Goal: Task Accomplishment & Management: Complete application form

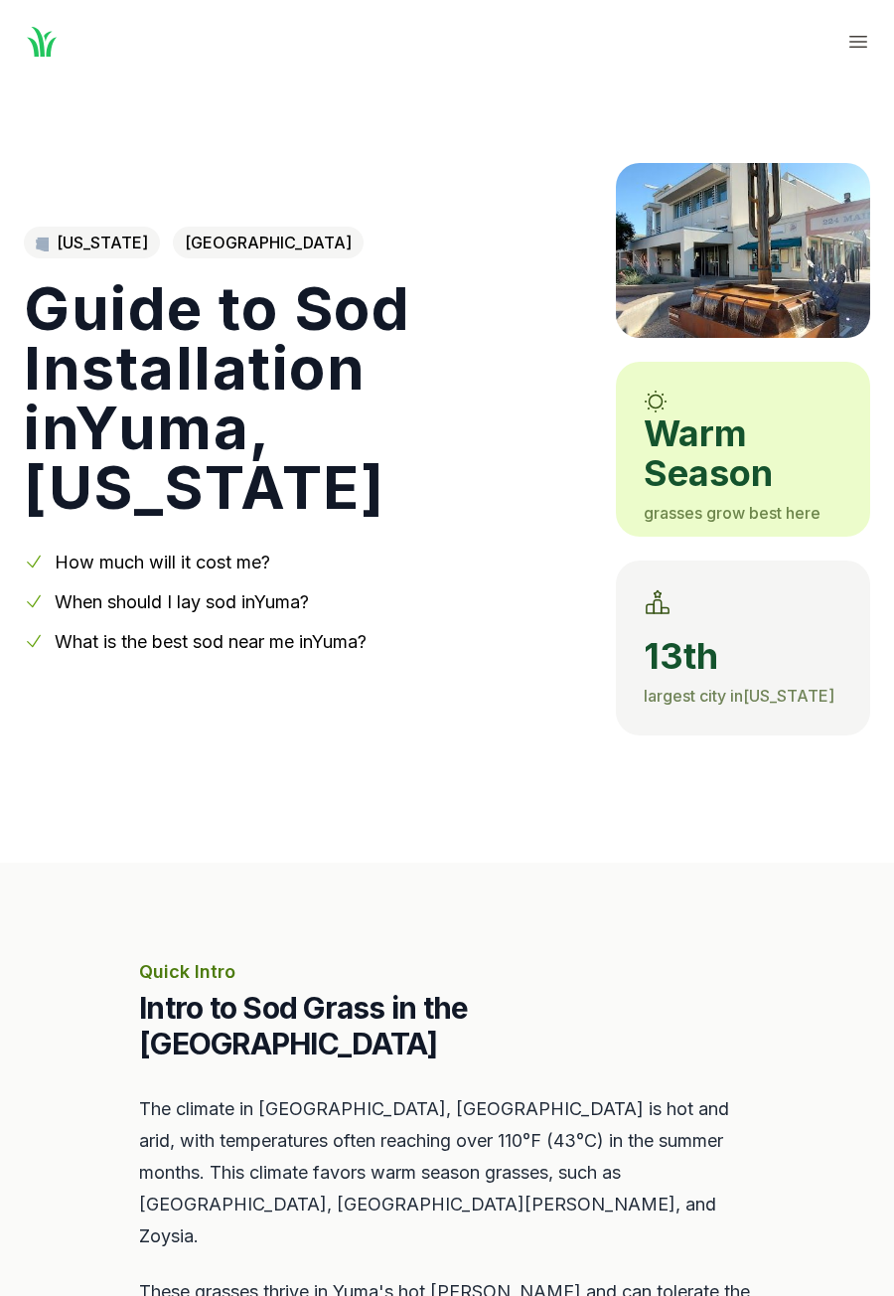
click at [426, 961] on p "Quick Intro" at bounding box center [447, 972] width 616 height 28
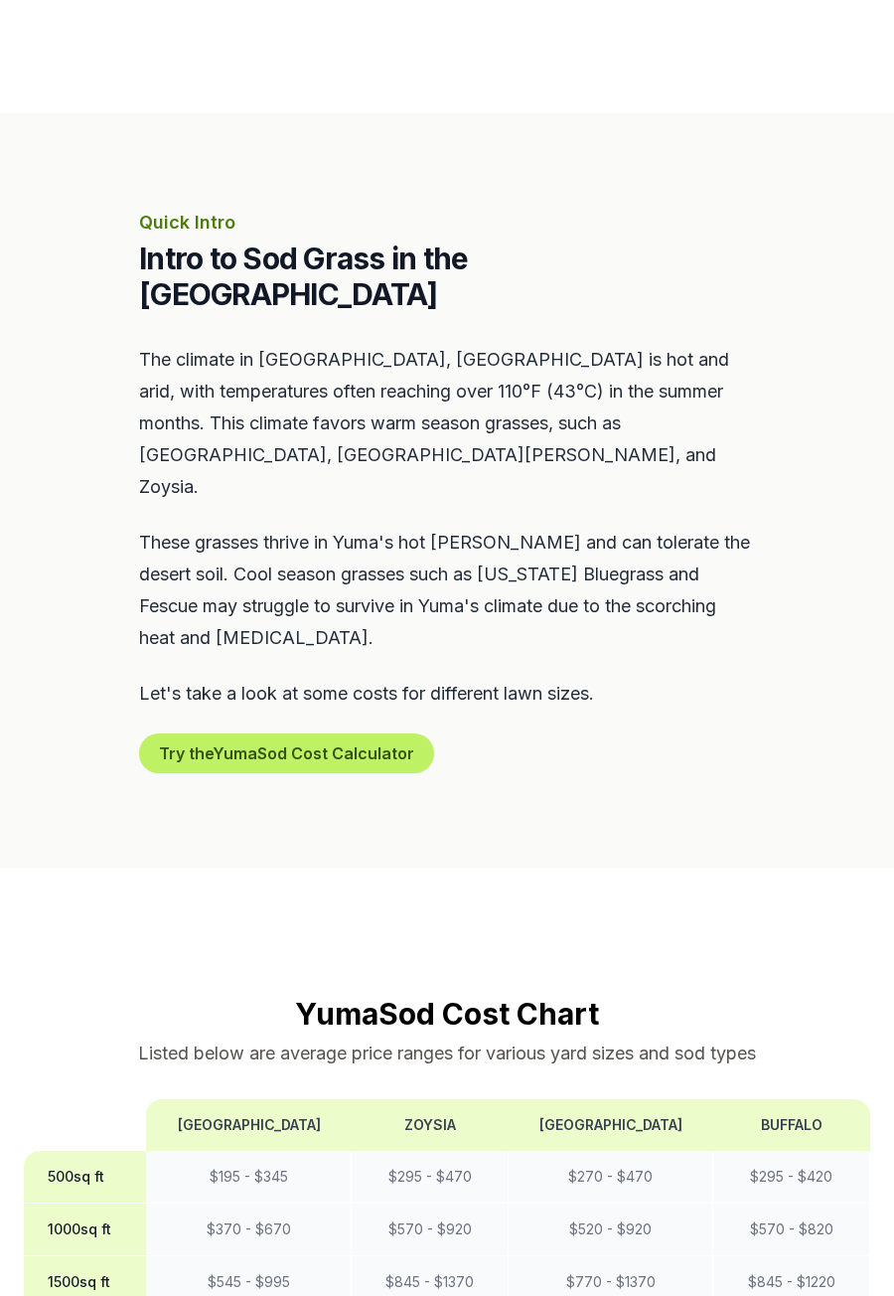
scroll to position [757, 0]
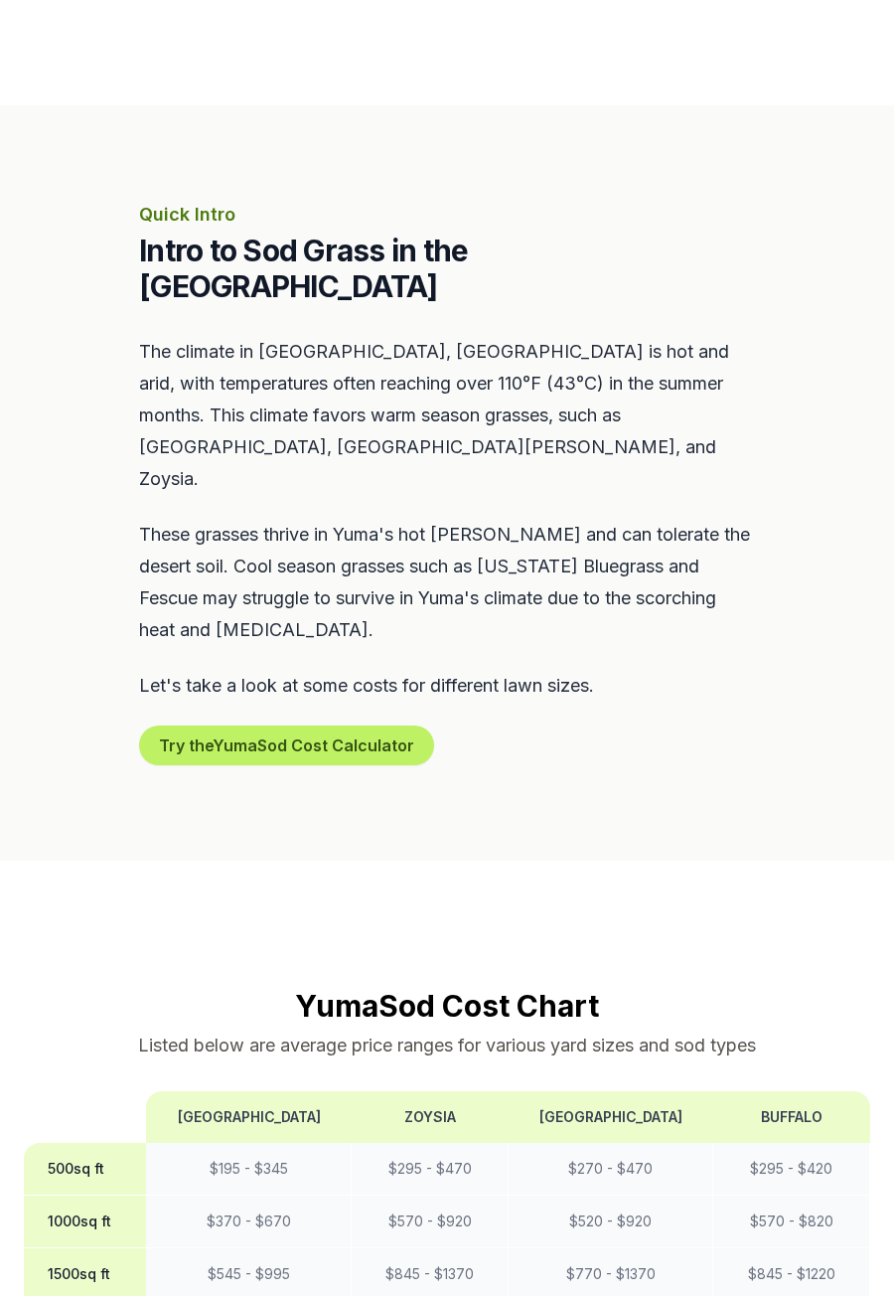
click at [253, 1143] on td "$ 195 - $ 345" at bounding box center [248, 1169] width 205 height 53
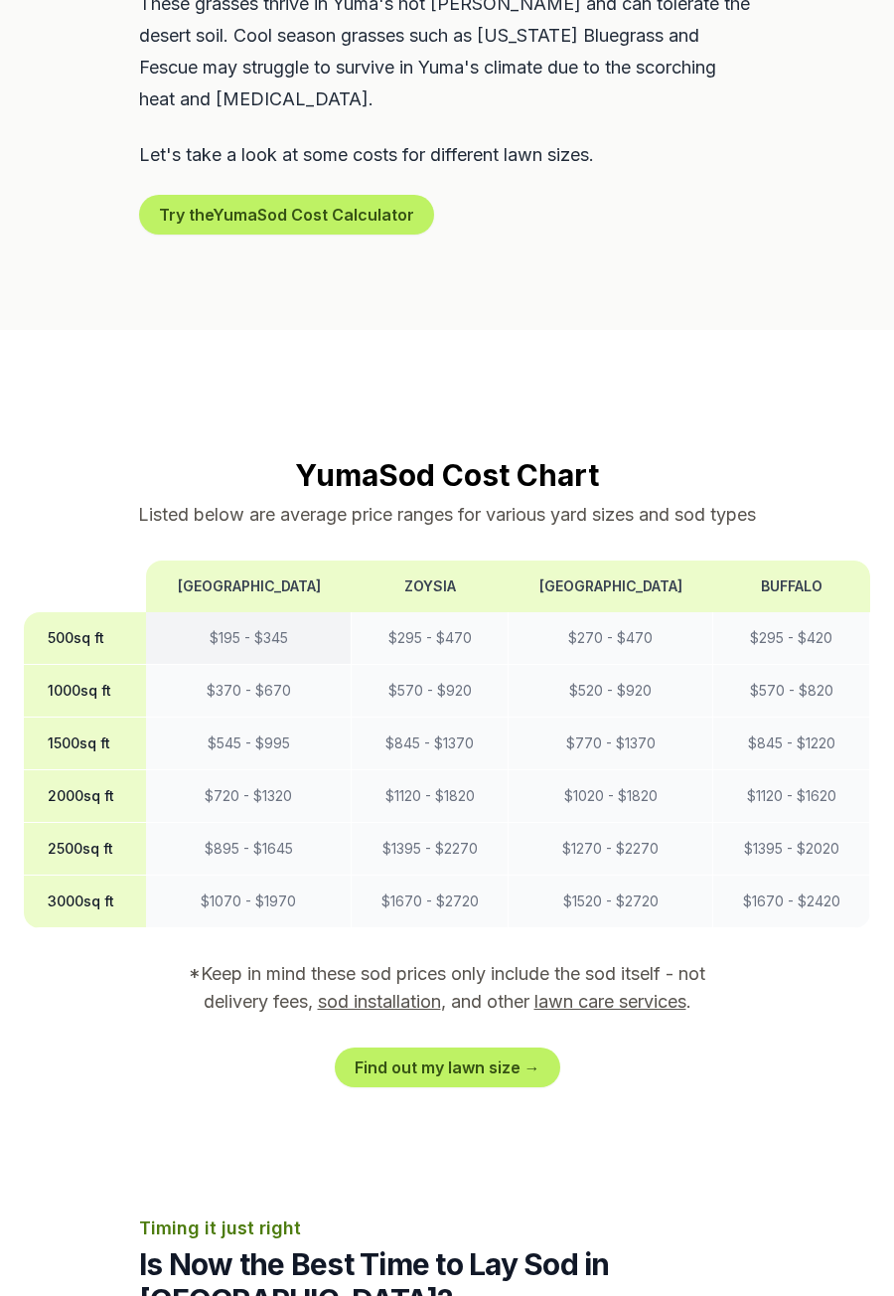
scroll to position [1288, 0]
click at [541, 1047] on link "Find out my lawn size →" at bounding box center [448, 1067] width 226 height 40
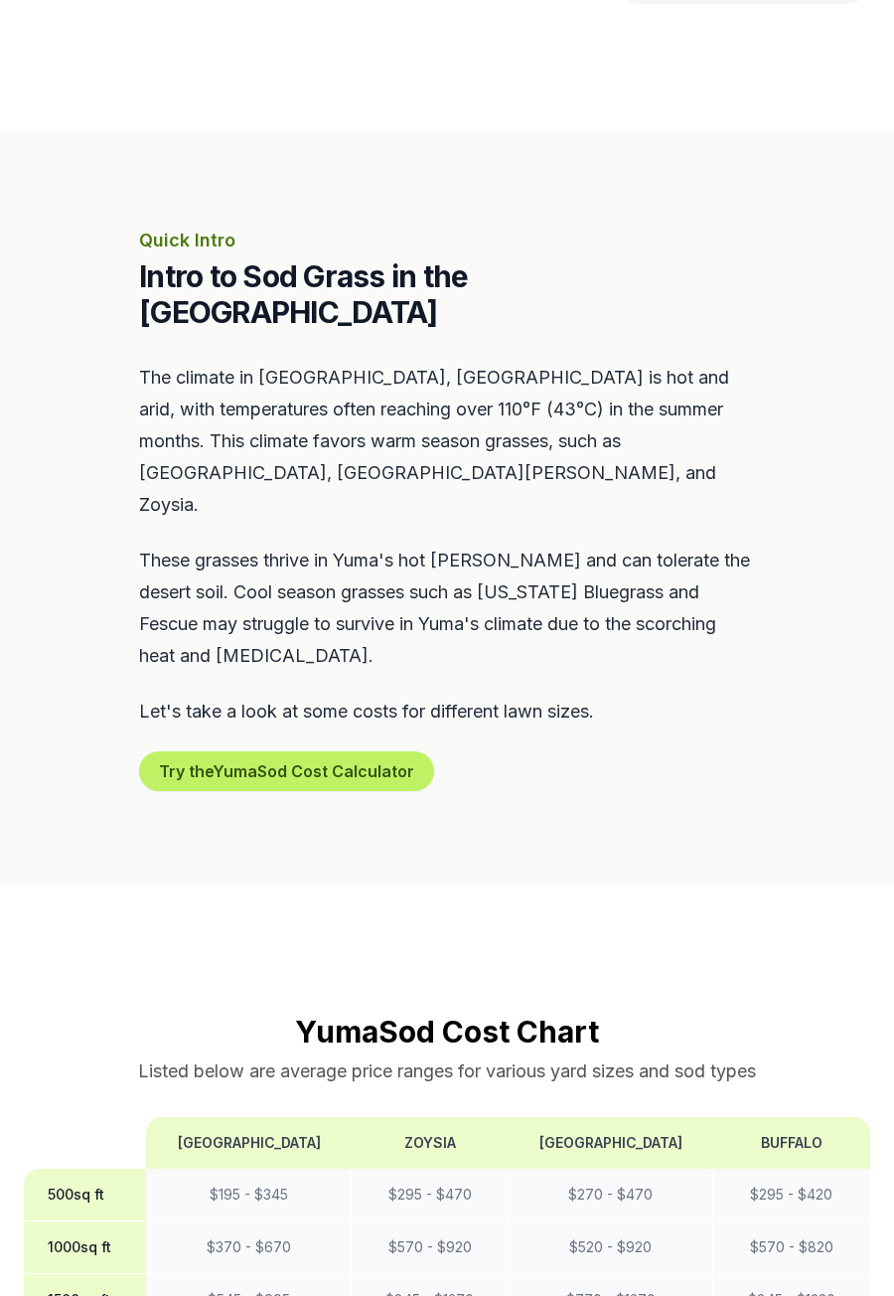
scroll to position [733, 0]
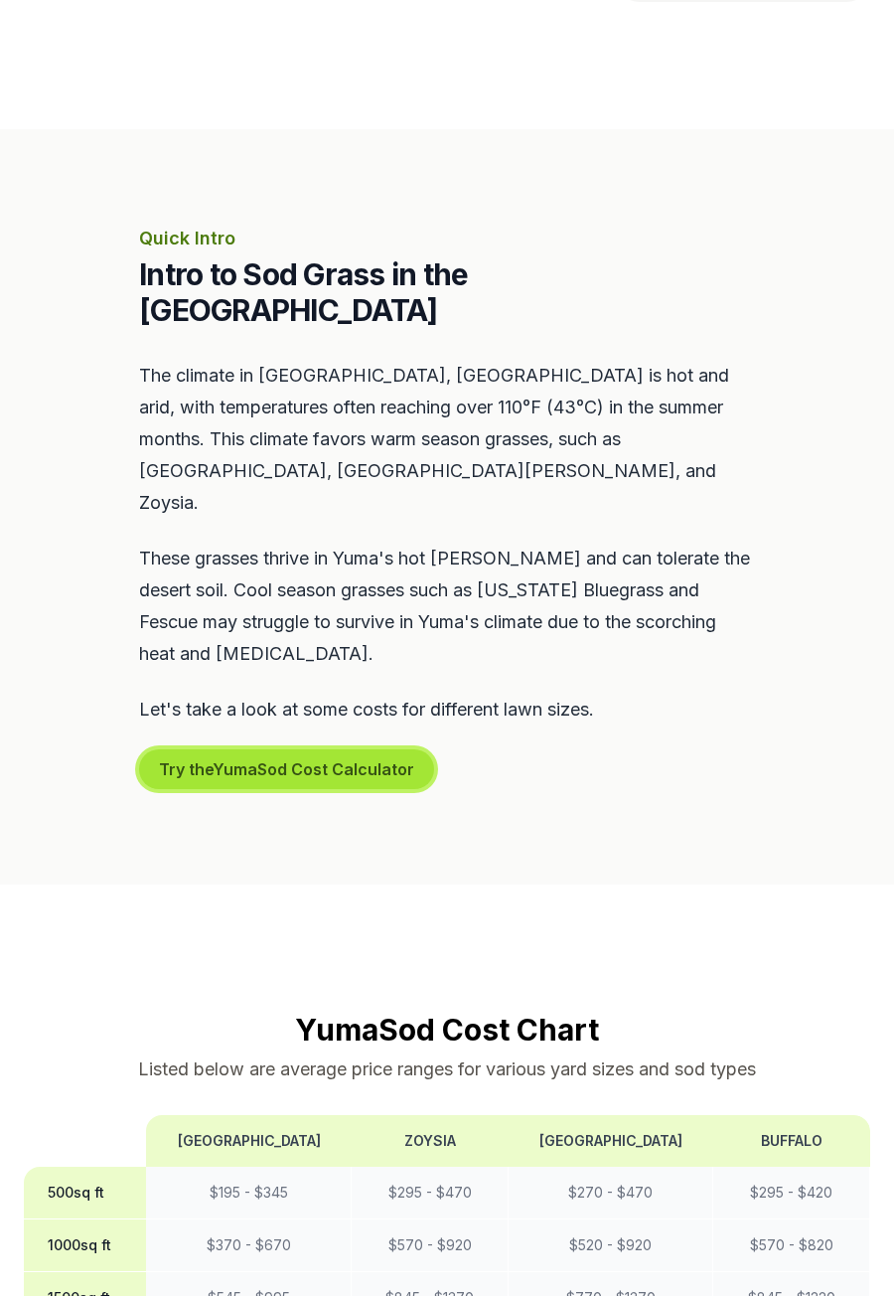
click at [387, 749] on button "Try the Yuma Sod Cost Calculator" at bounding box center [286, 769] width 295 height 40
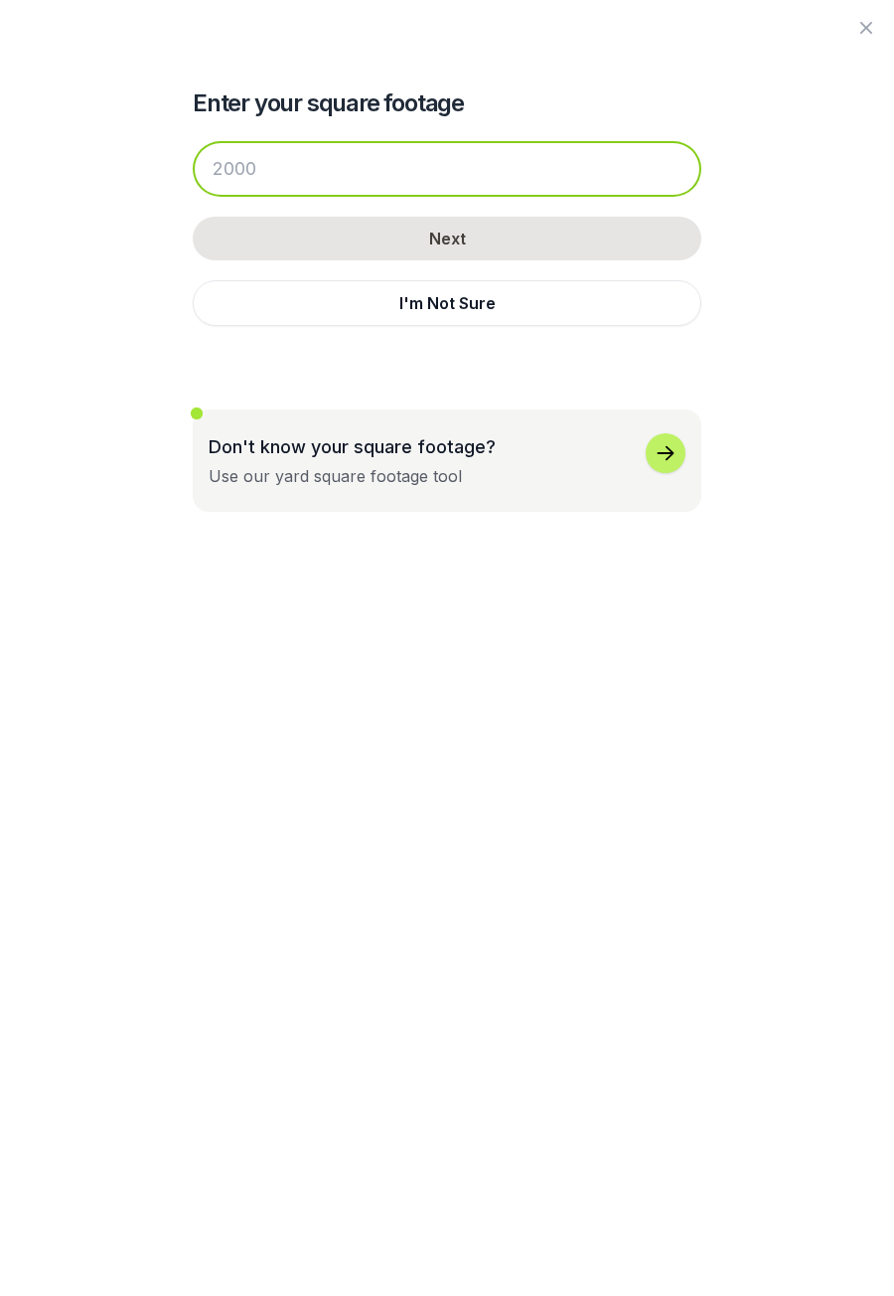
click at [587, 164] on input "number" at bounding box center [447, 169] width 509 height 56
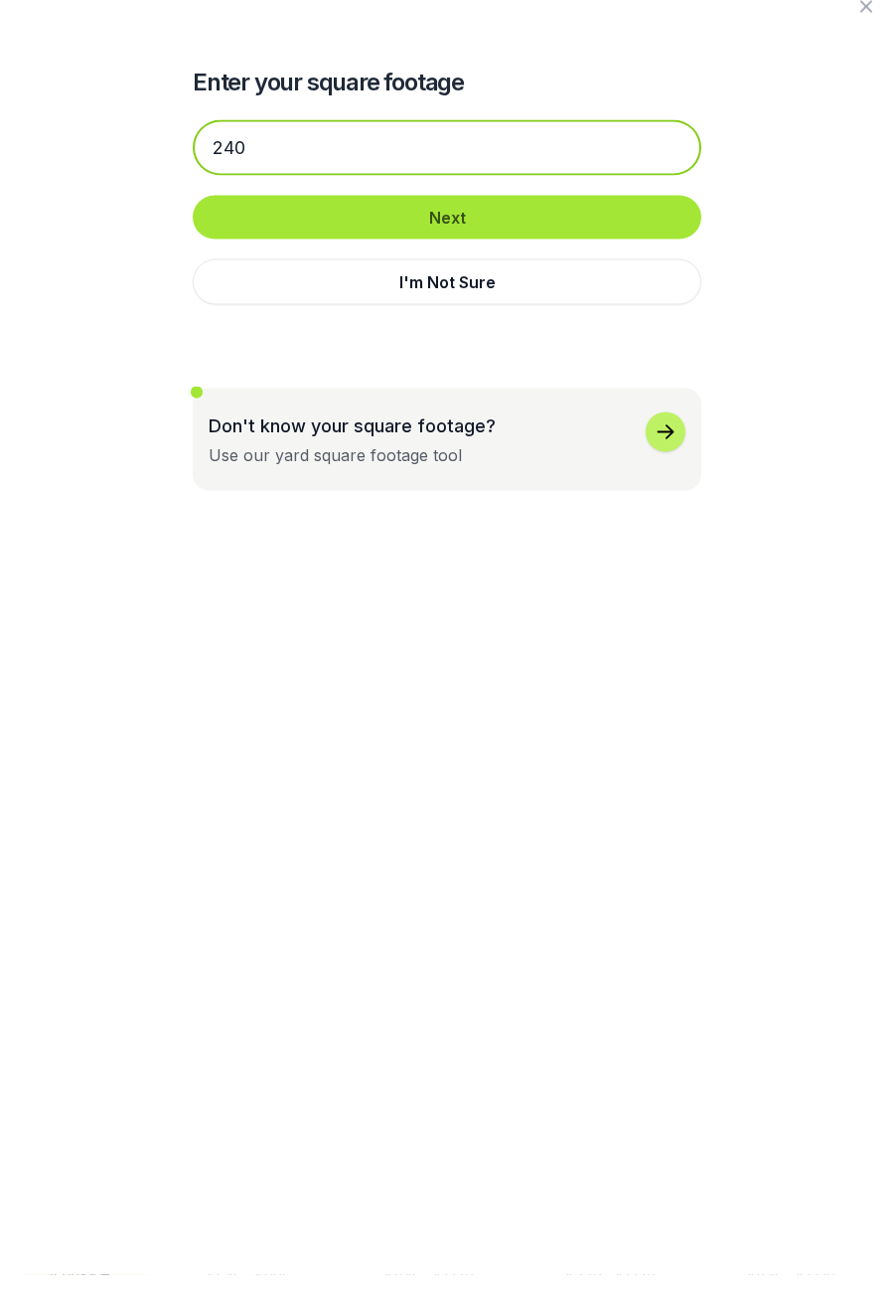
type input "240"
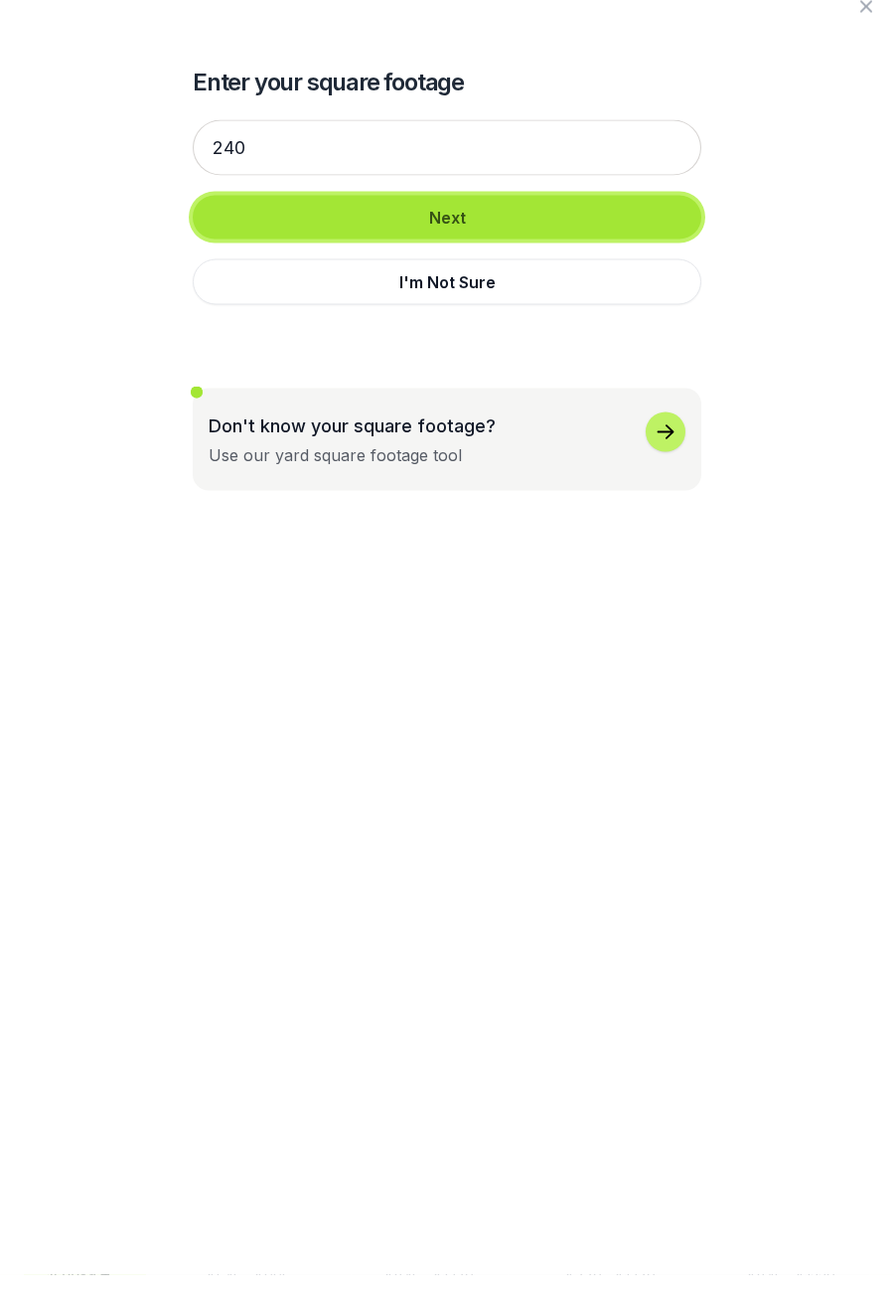
click at [620, 244] on button "Next" at bounding box center [447, 239] width 509 height 44
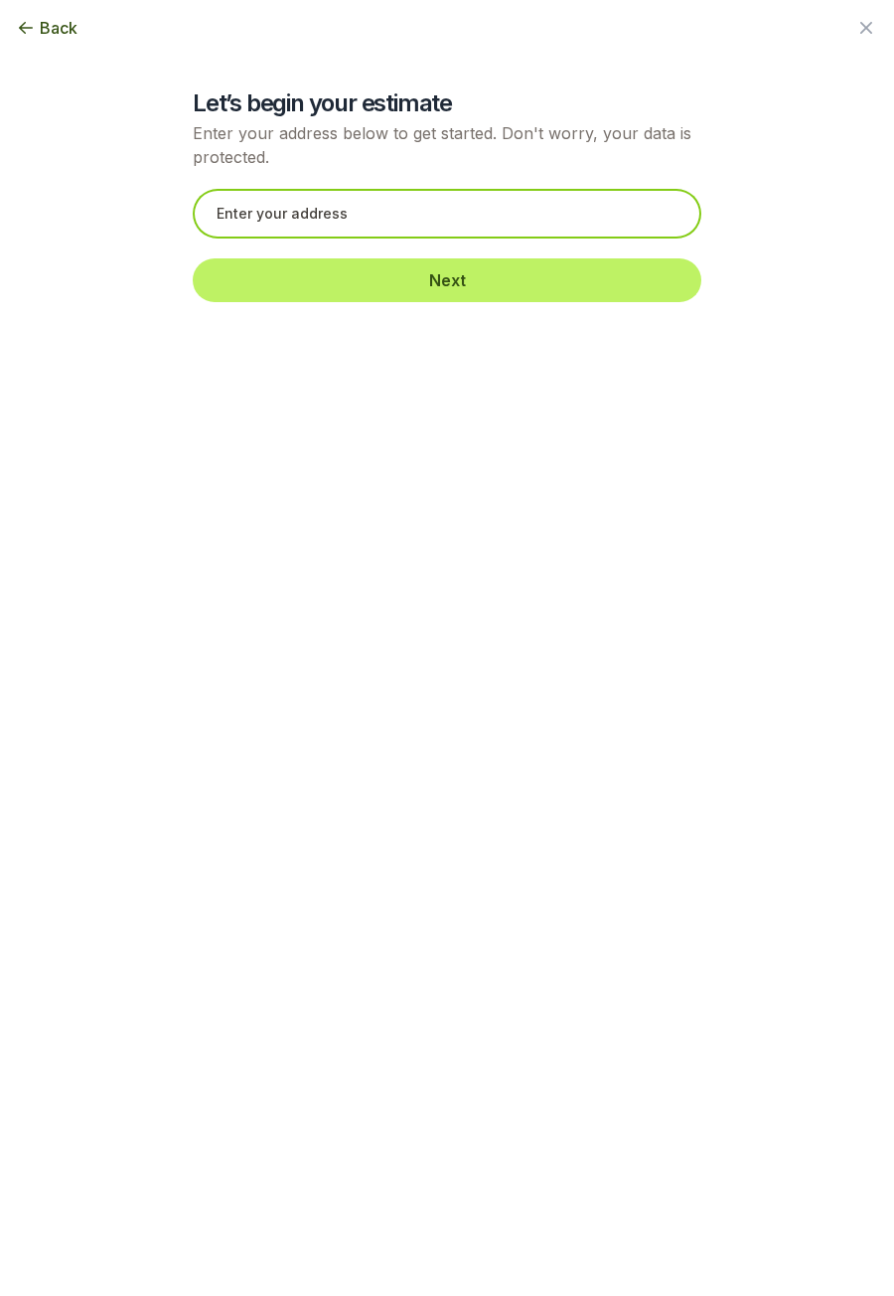
click at [551, 218] on input "text" at bounding box center [447, 214] width 509 height 50
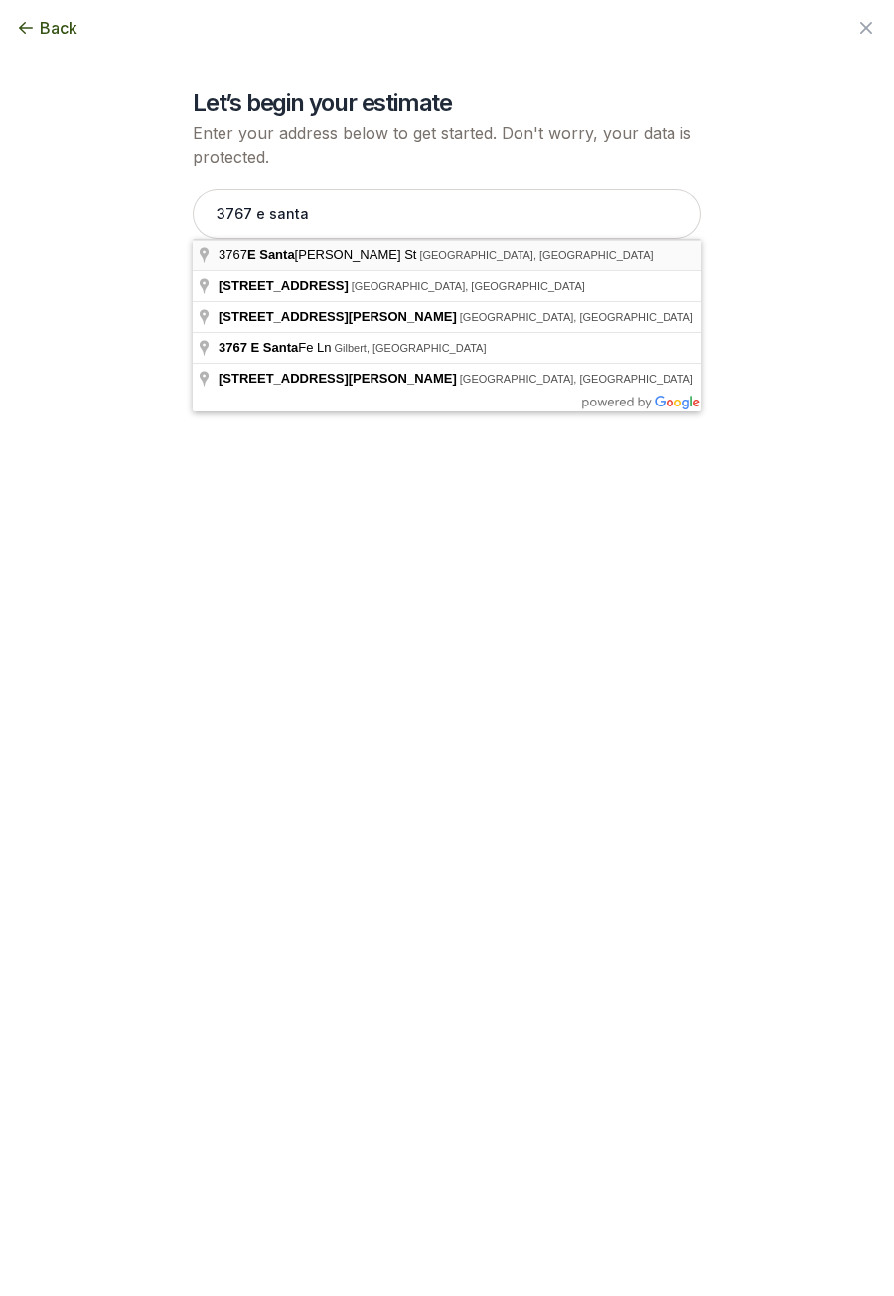
type input "[STREET_ADDRESS][PERSON_NAME]"
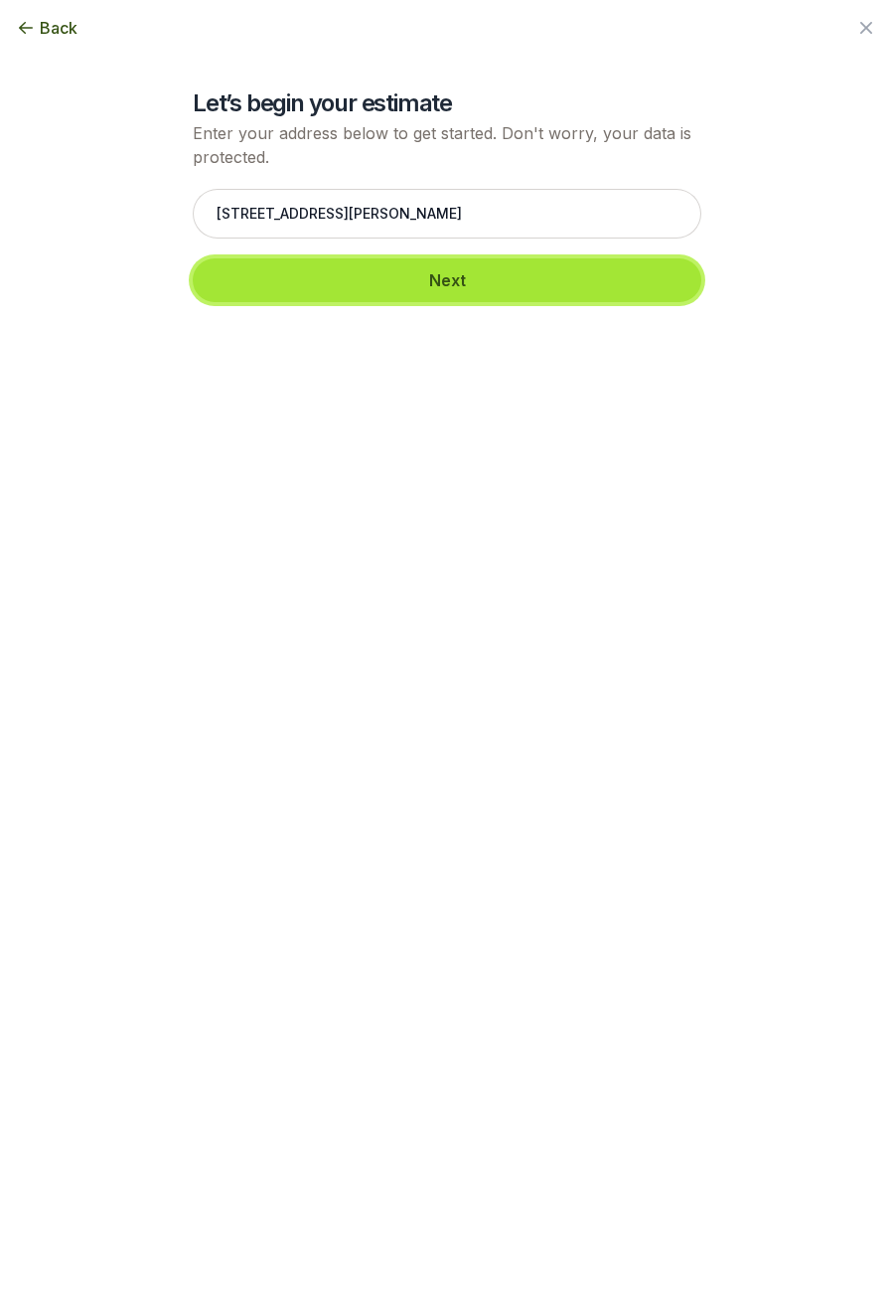
click at [551, 274] on button "Next" at bounding box center [447, 280] width 509 height 44
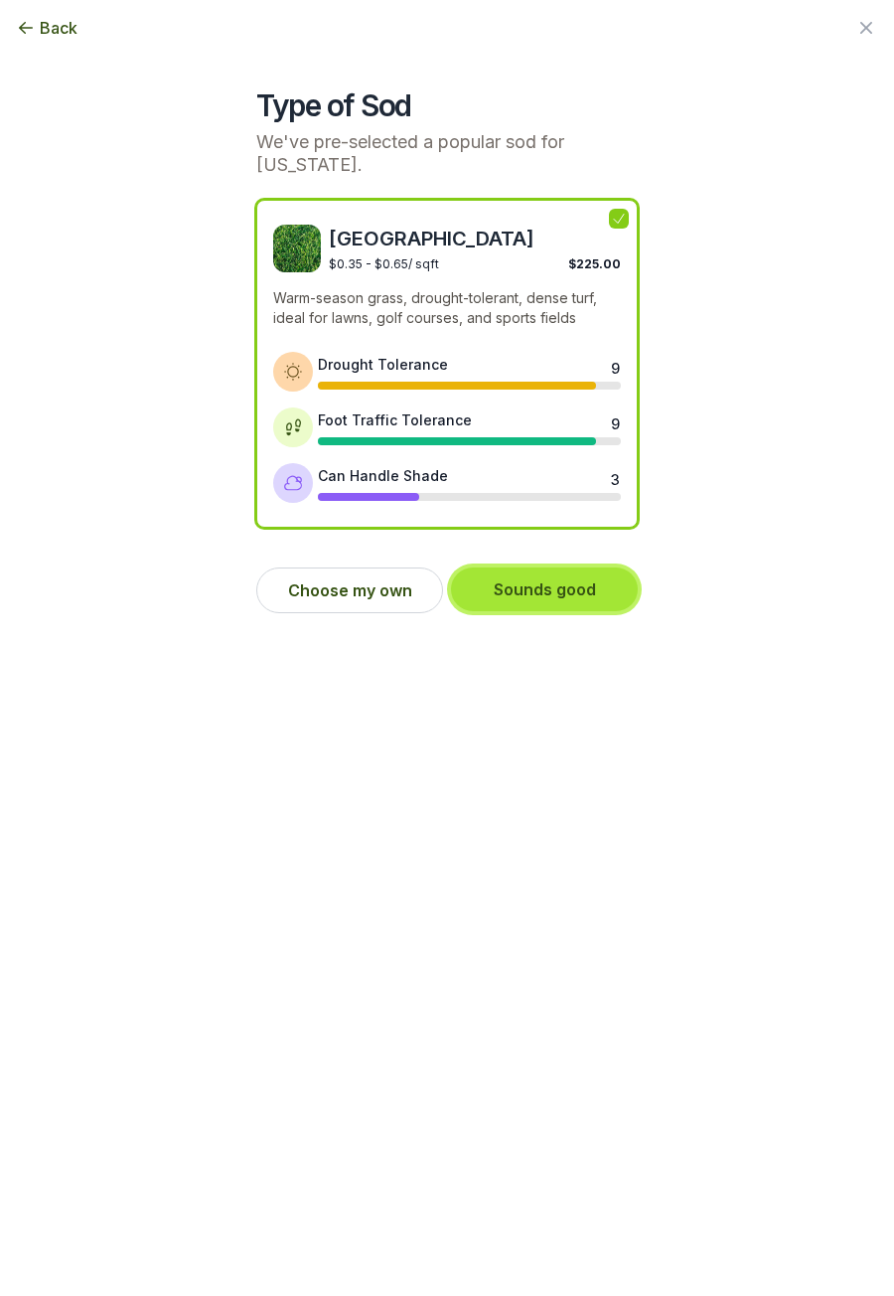
click at [583, 588] on button "Sounds good" at bounding box center [544, 589] width 187 height 44
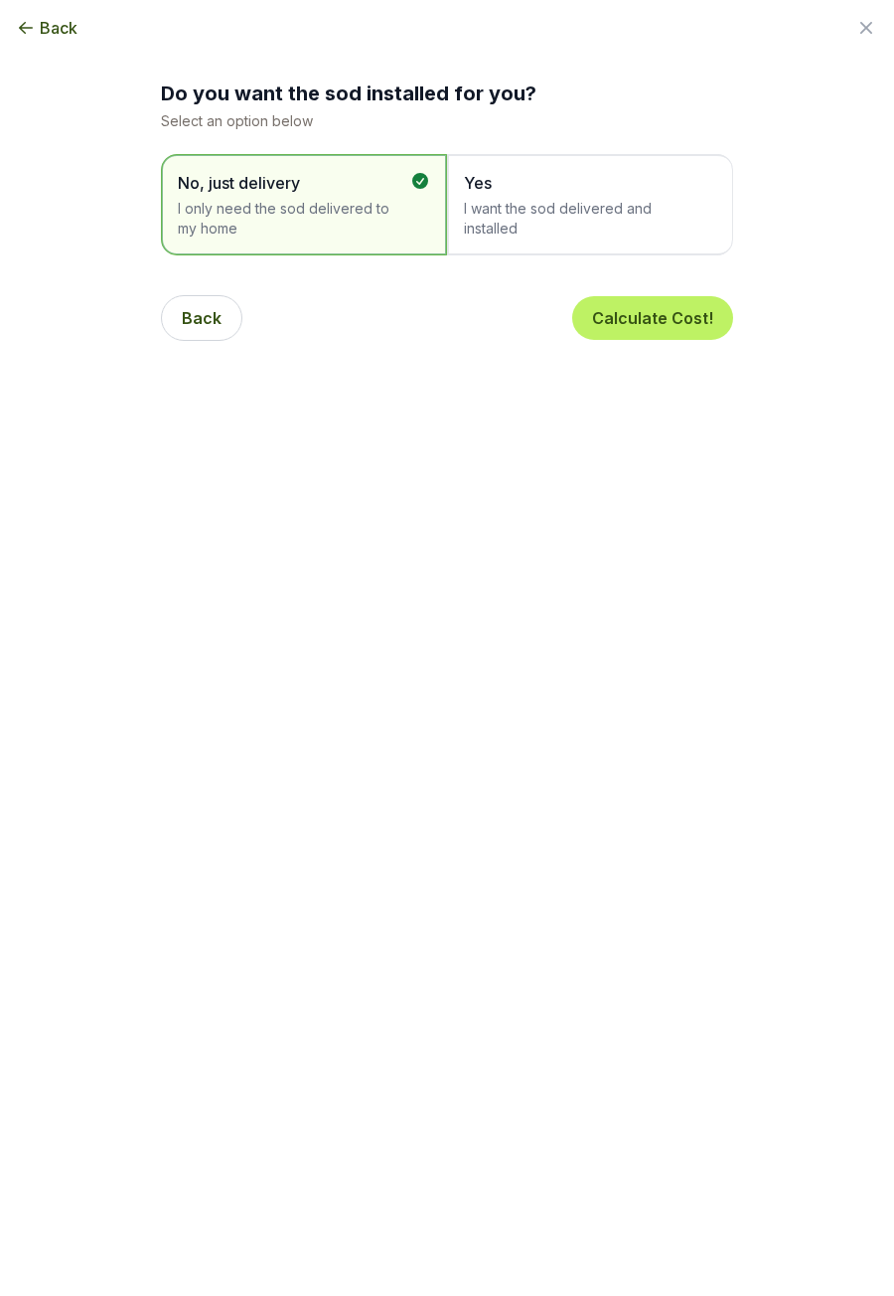
click at [673, 220] on span "I want the sod delivered and installed" at bounding box center [580, 219] width 233 height 40
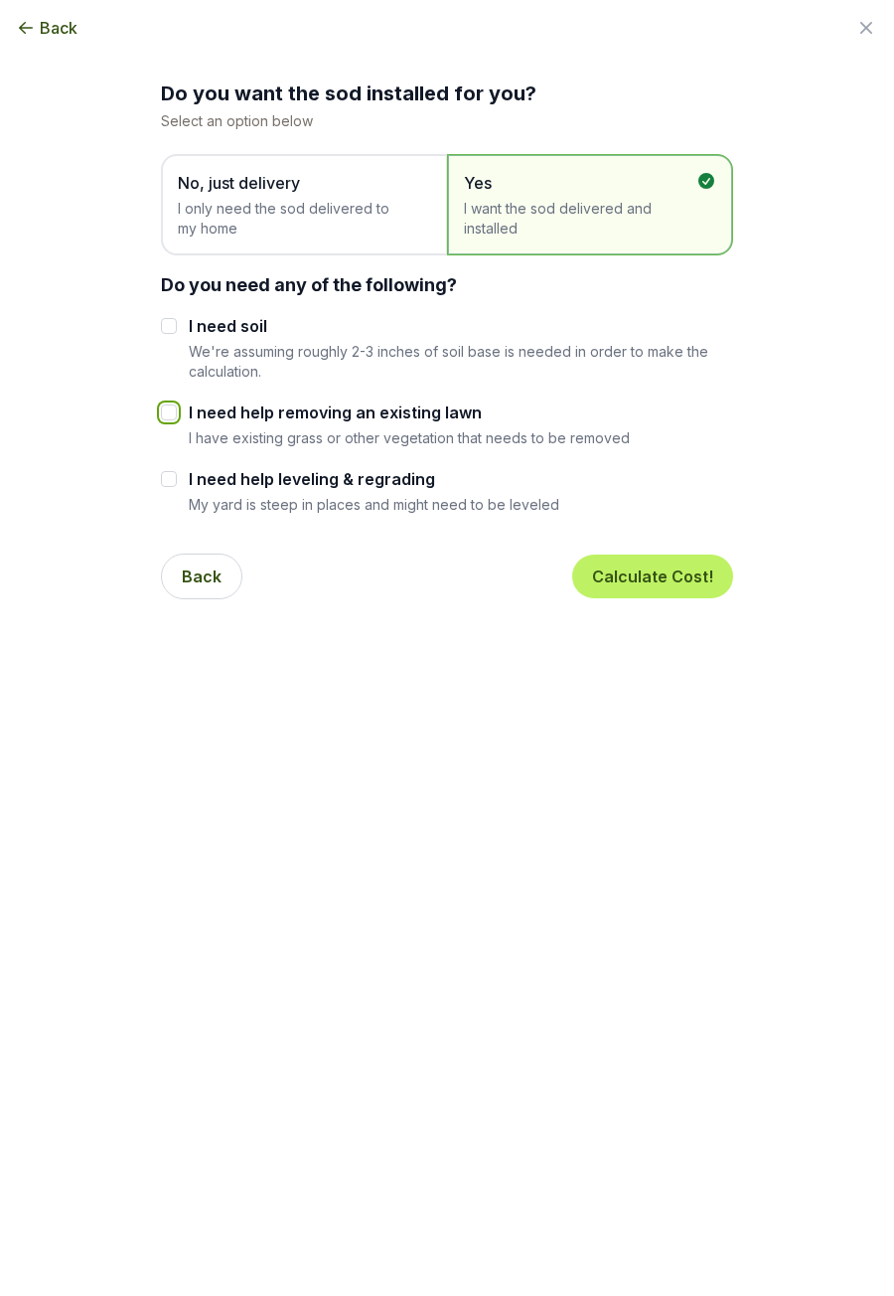
click at [172, 411] on input "I need help removing an existing lawn" at bounding box center [169, 412] width 16 height 16
checkbox input "true"
click at [172, 482] on input "I need help leveling & regrading" at bounding box center [169, 479] width 16 height 16
click at [167, 477] on input "I need help leveling & regrading" at bounding box center [169, 479] width 16 height 16
checkbox input "false"
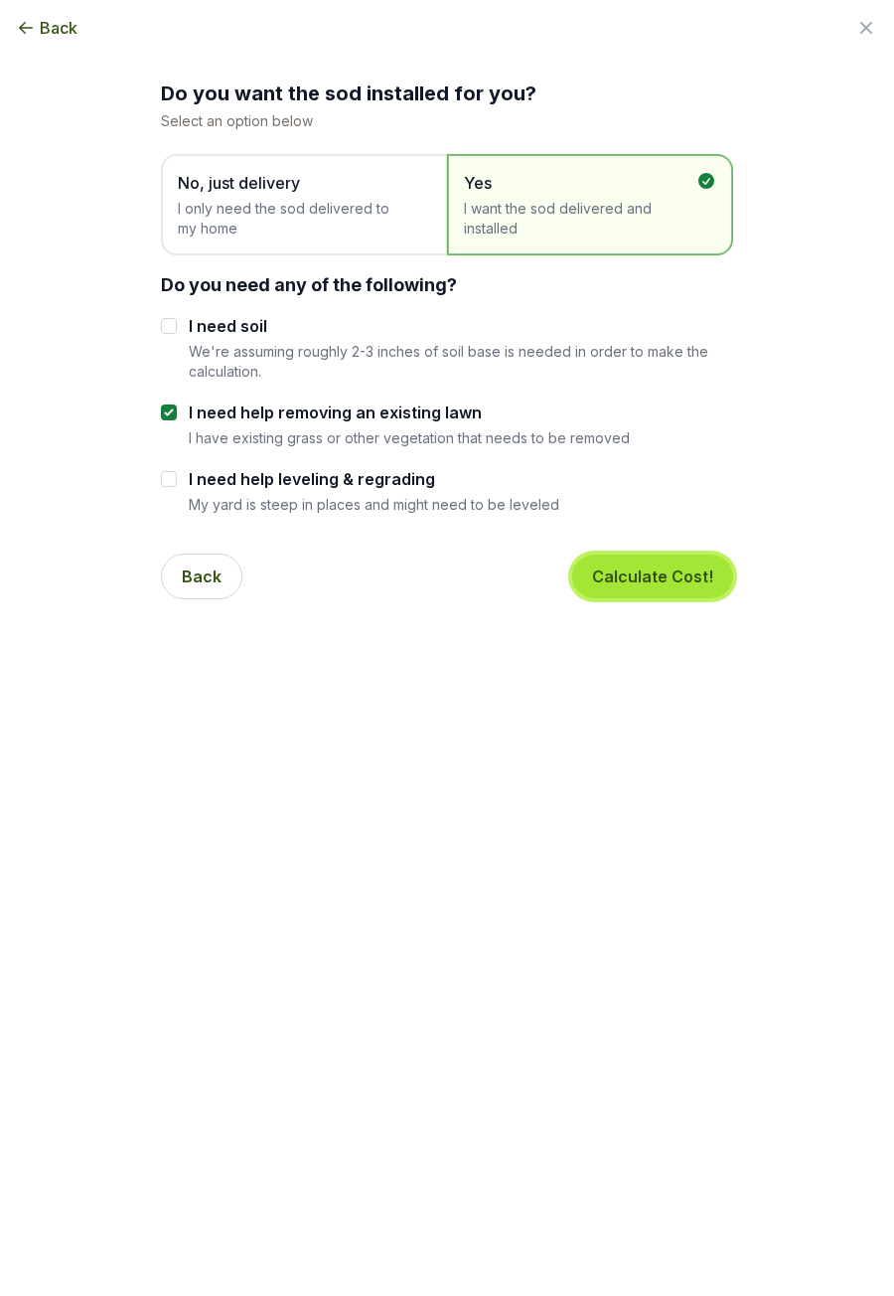
click at [636, 579] on button "Calculate Cost!" at bounding box center [652, 577] width 161 height 44
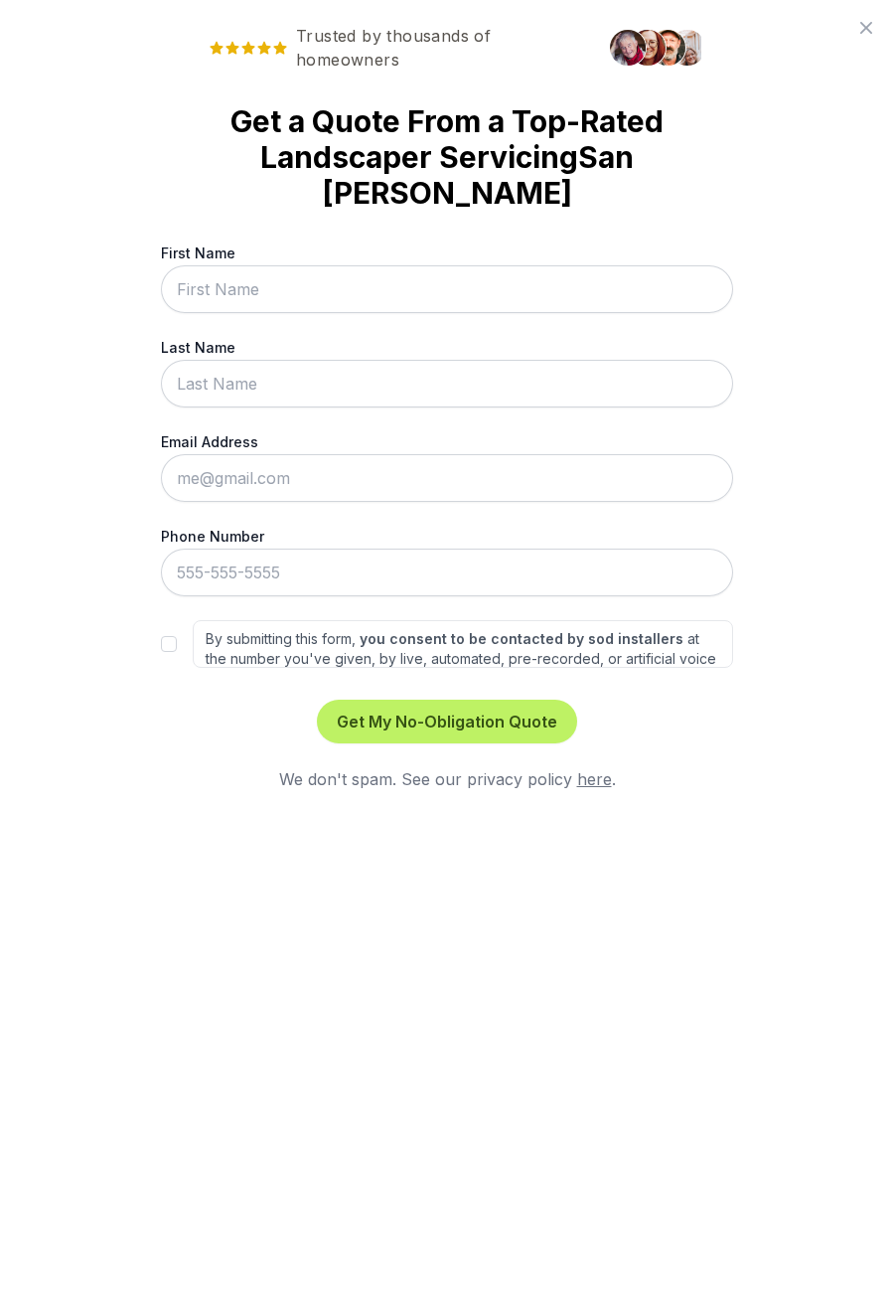
type input "Apollo"
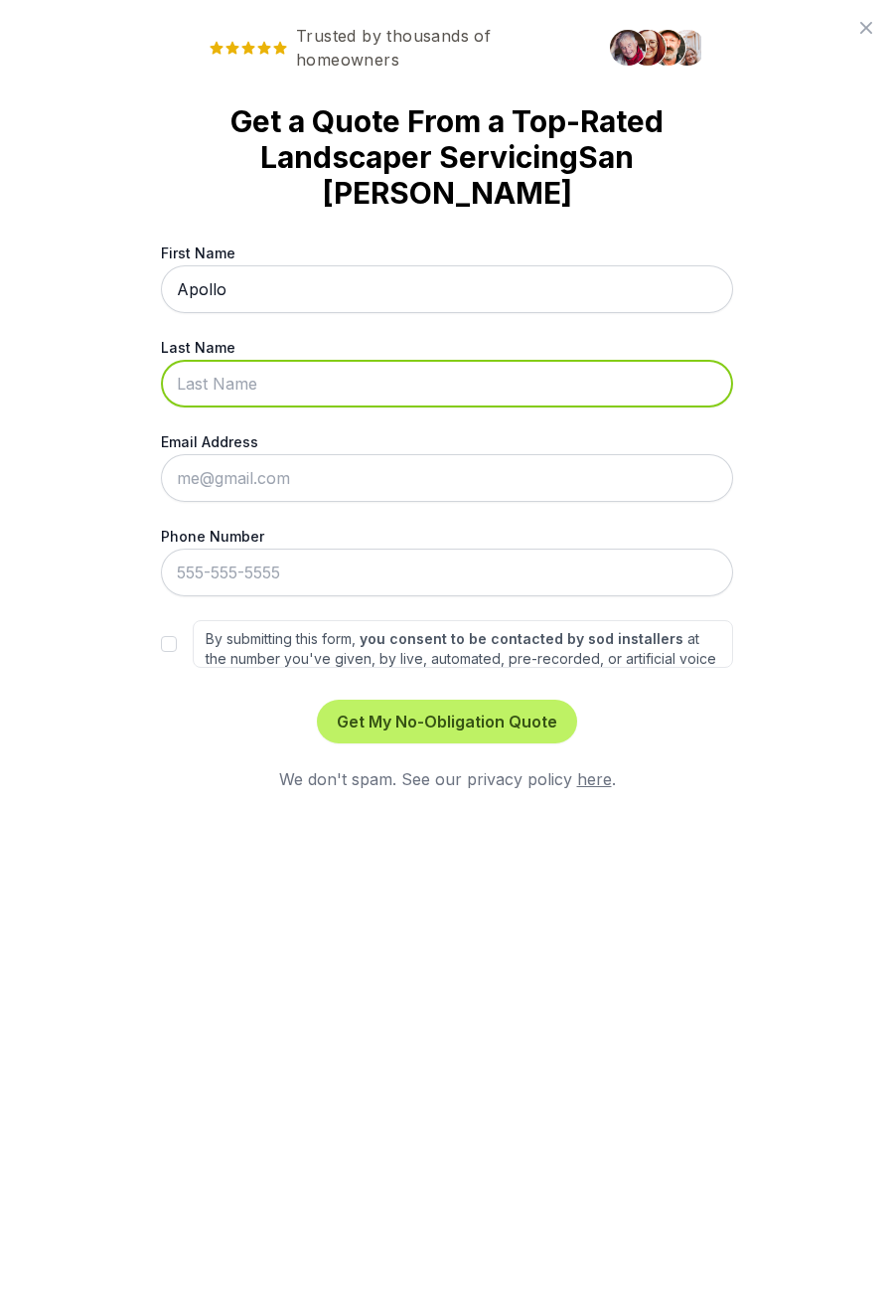
type input "[PERSON_NAME]"
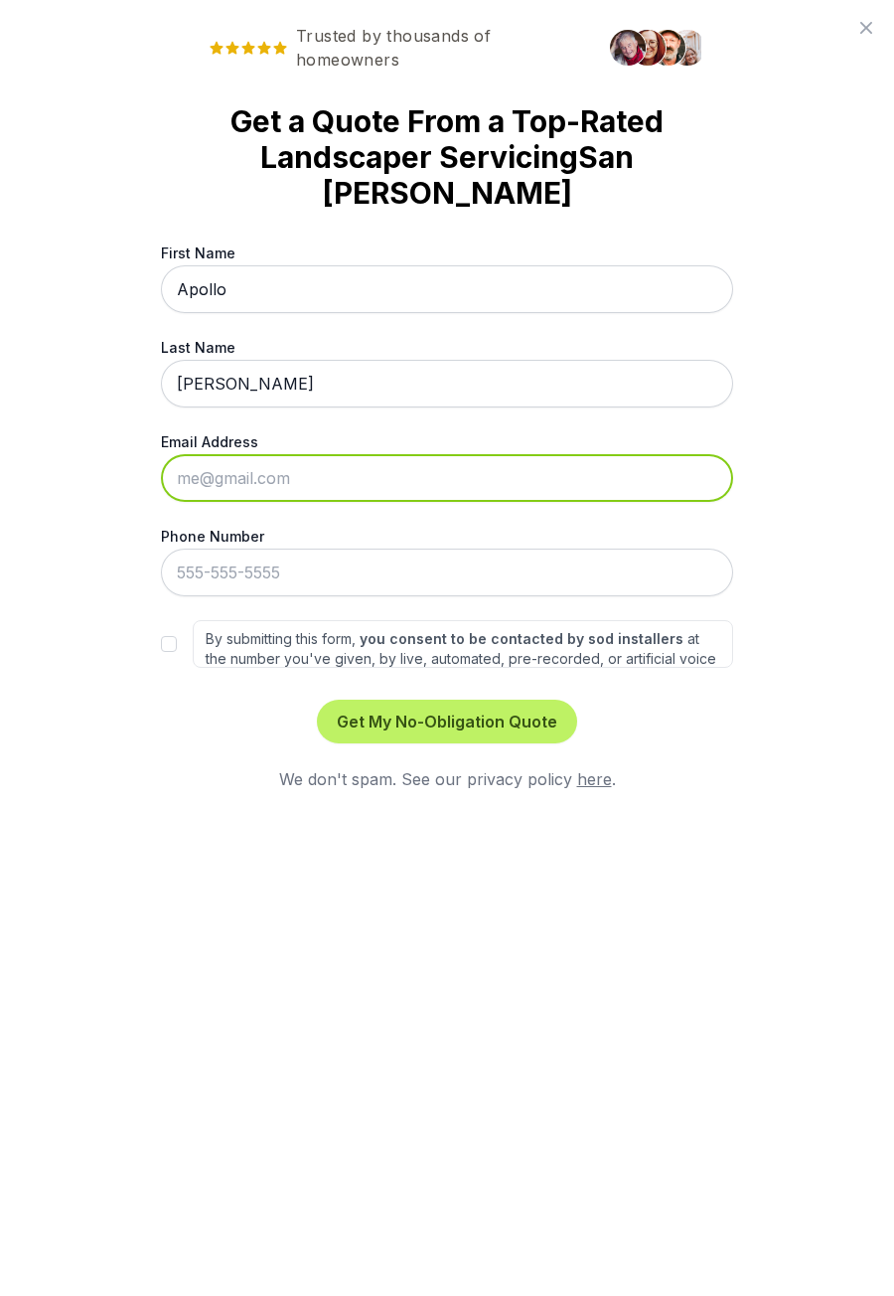
type input "[EMAIL_ADDRESS][DOMAIN_NAME]"
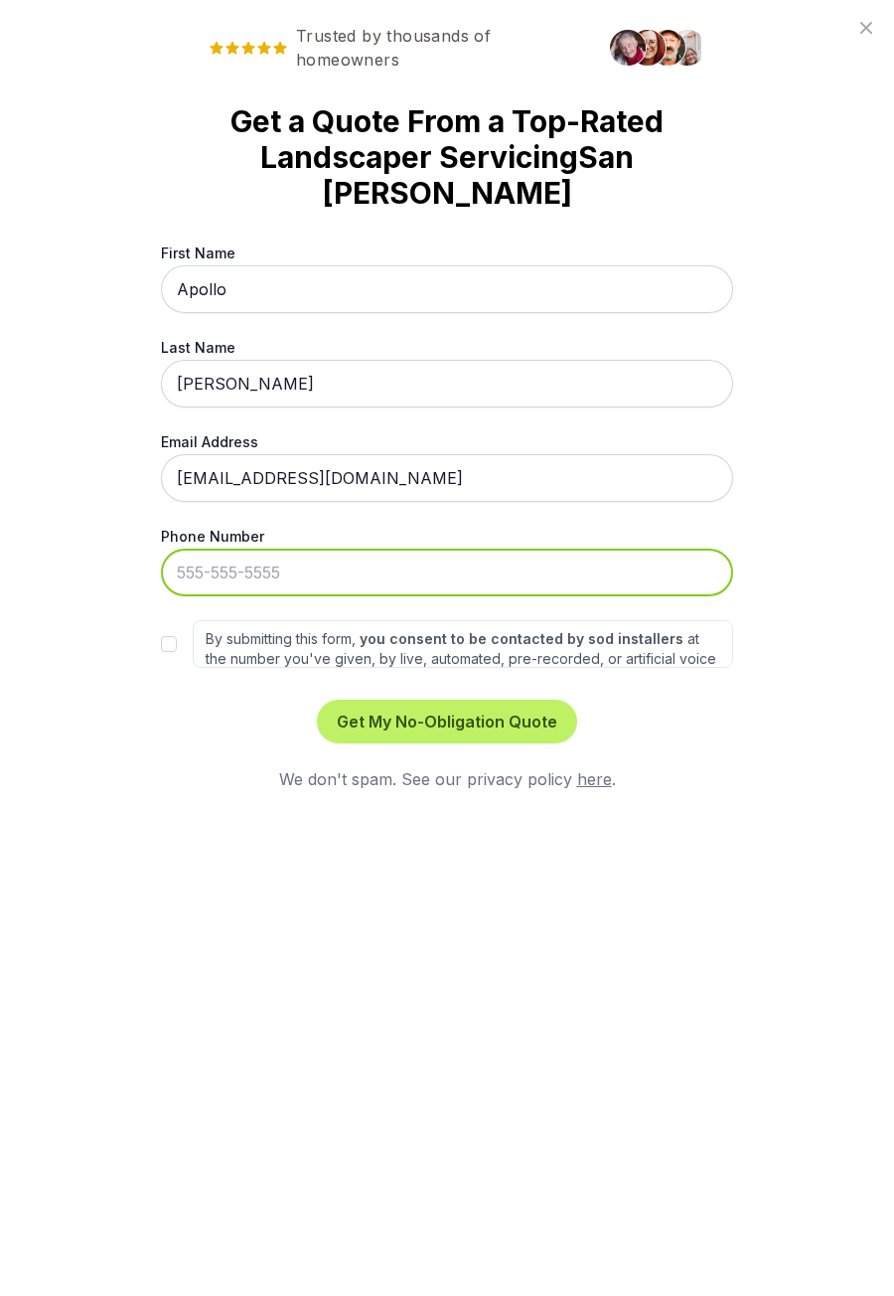
type input "[PHONE_NUMBER]"
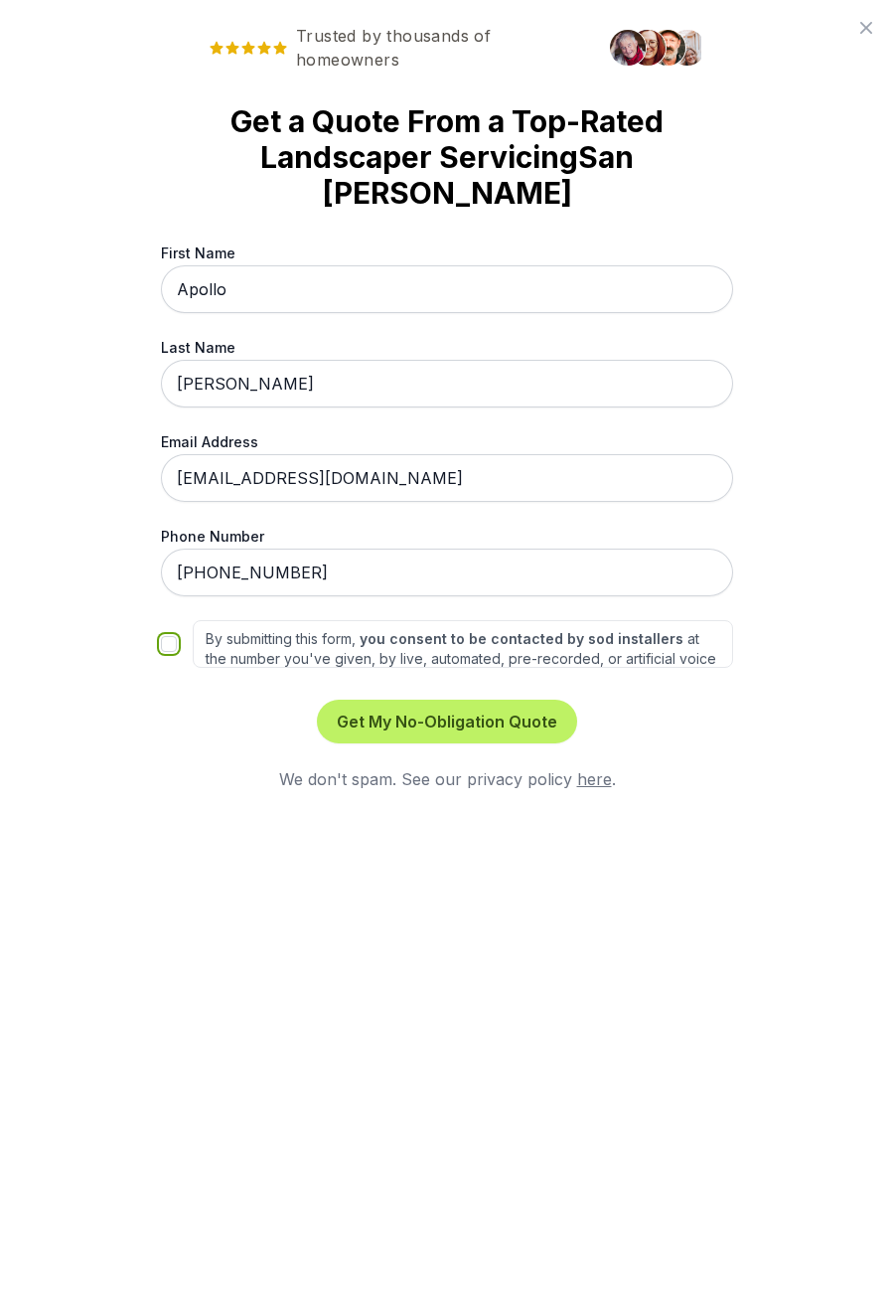
click at [164, 636] on input "By submitting this form, you consent to be contacted by sod installers at the n…" at bounding box center [169, 644] width 16 height 16
checkbox input "true"
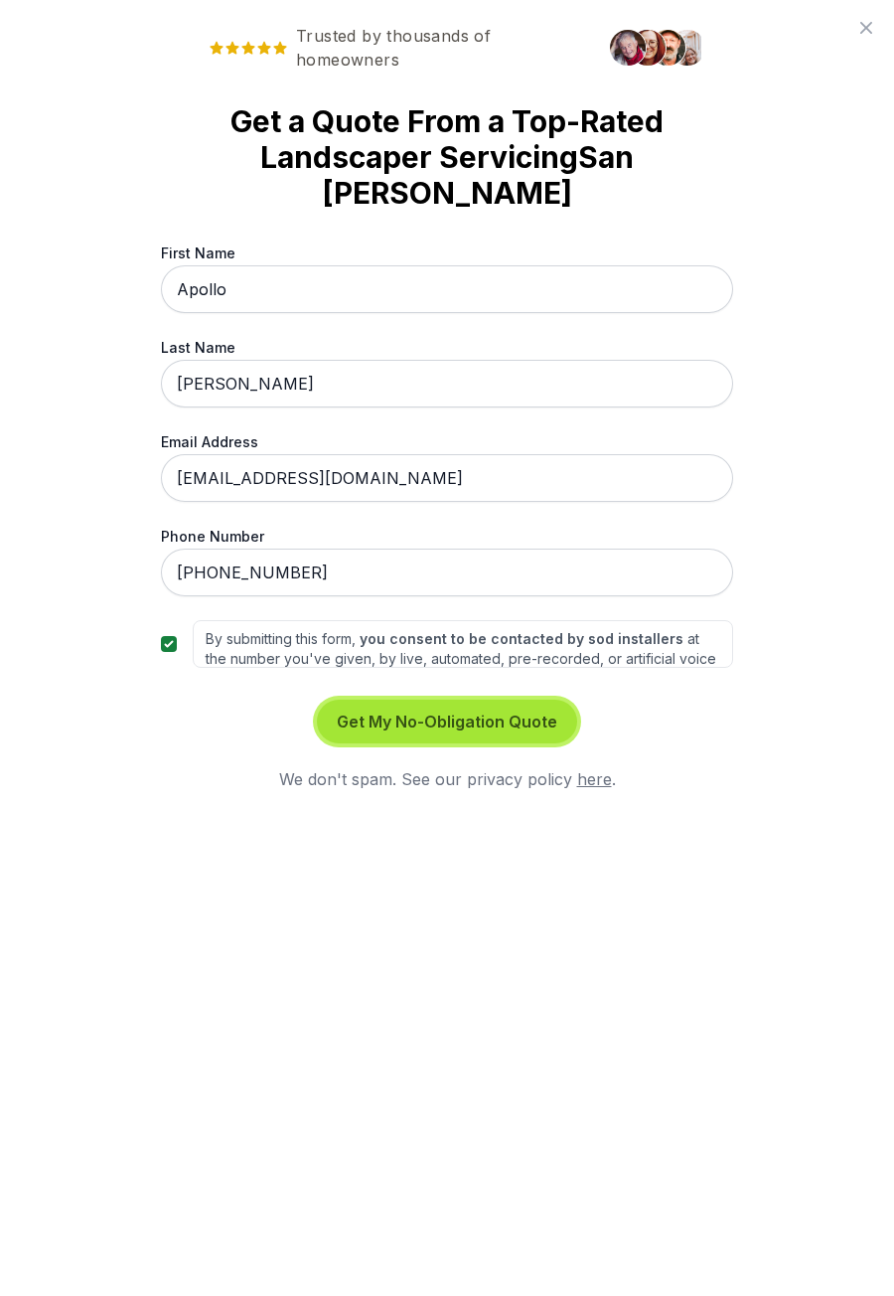
click at [512, 700] on button "Get My No-Obligation Quote" at bounding box center [447, 722] width 260 height 44
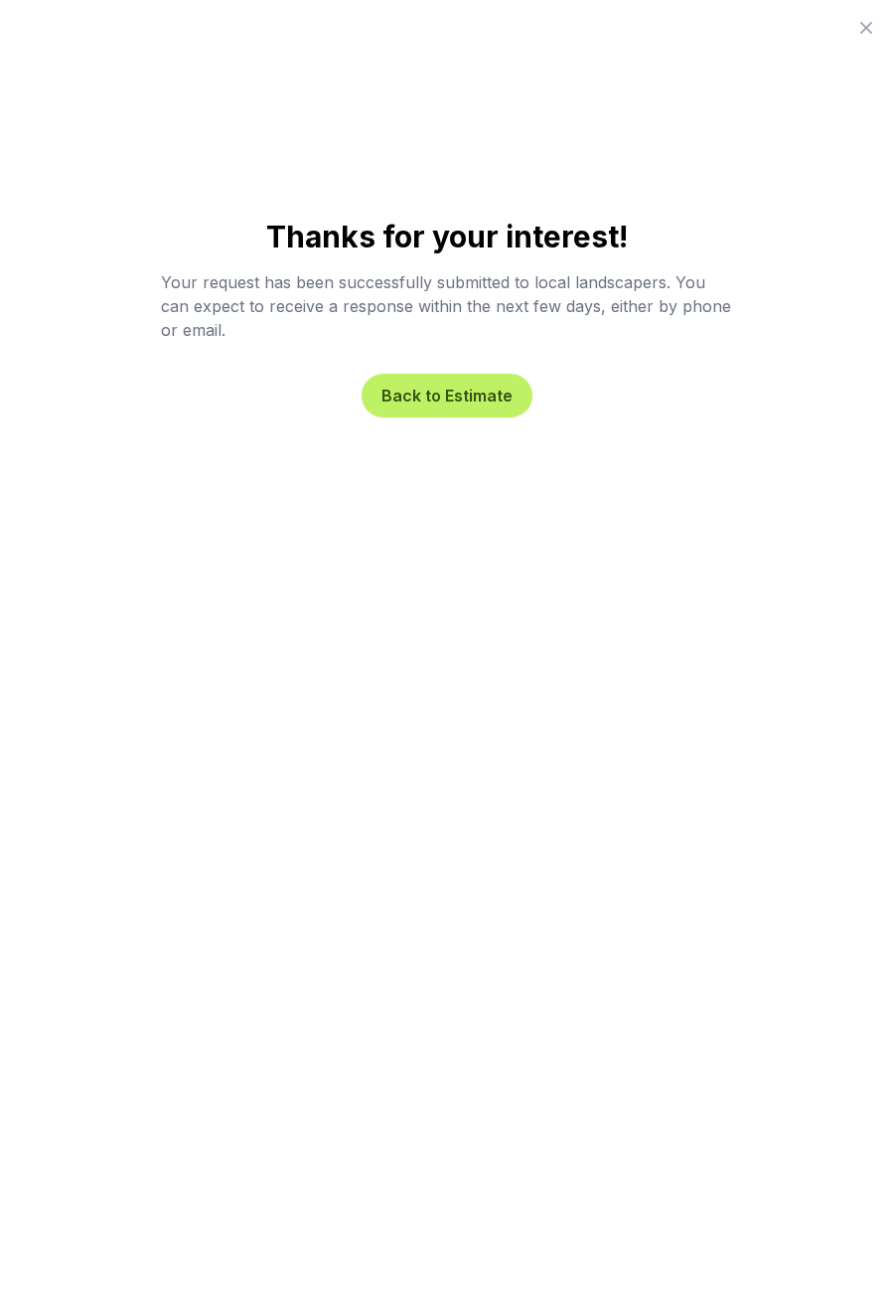
click at [875, 23] on icon at bounding box center [867, 28] width 24 height 24
